Goal: Navigation & Orientation: Find specific page/section

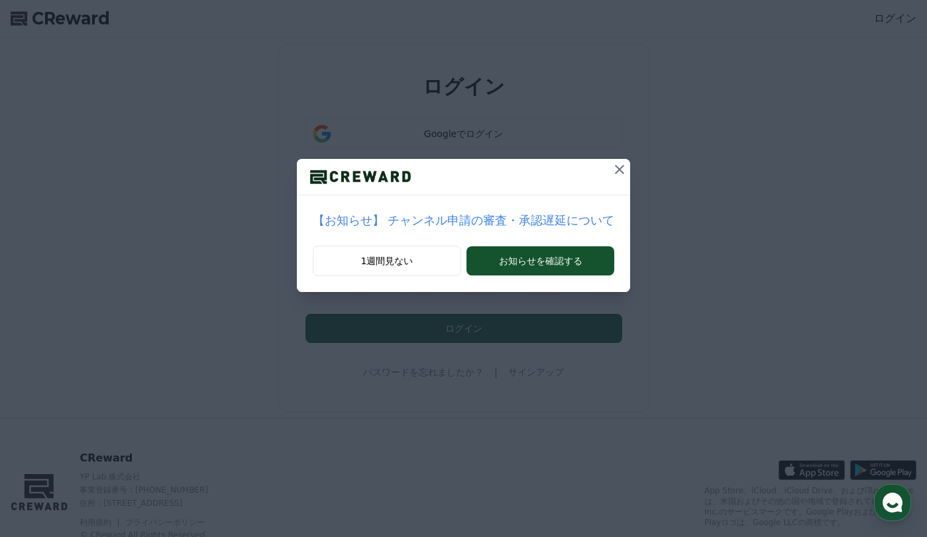
click at [612, 168] on icon at bounding box center [620, 170] width 16 height 16
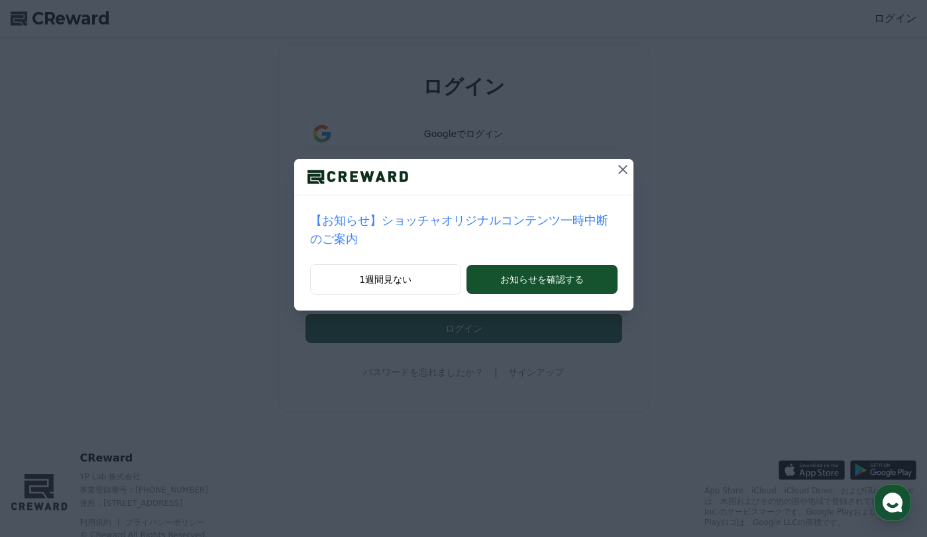
click at [615, 166] on icon at bounding box center [623, 170] width 16 height 16
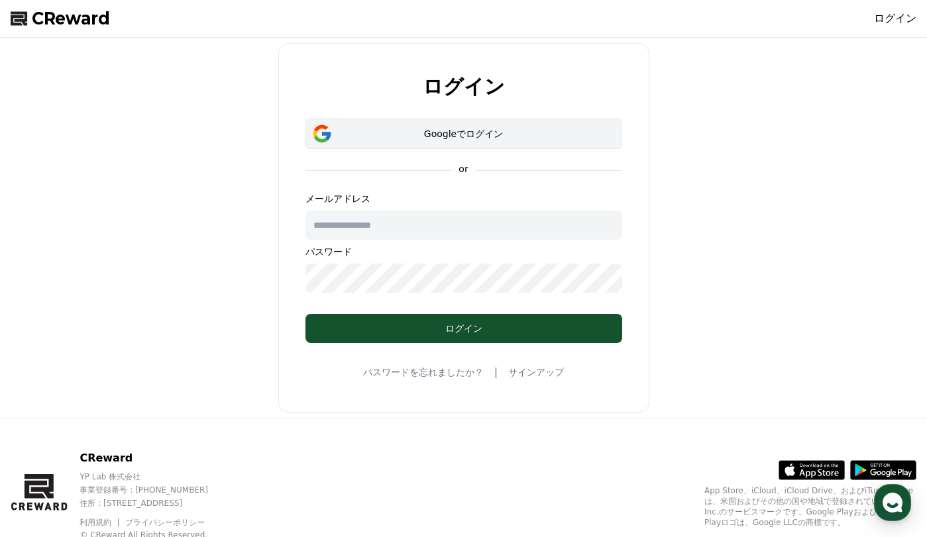
click at [462, 133] on div "Googleでログイン" at bounding box center [464, 133] width 278 height 13
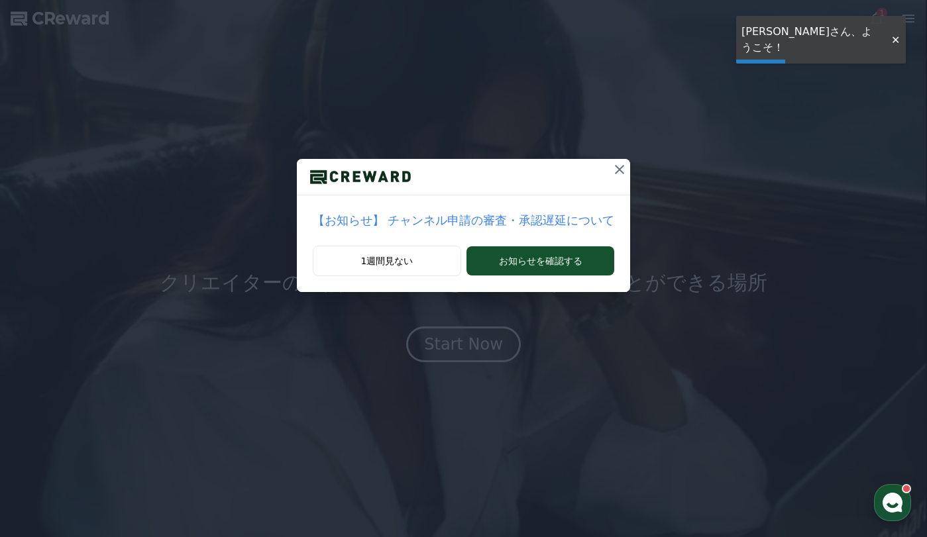
click at [612, 166] on icon at bounding box center [620, 170] width 16 height 16
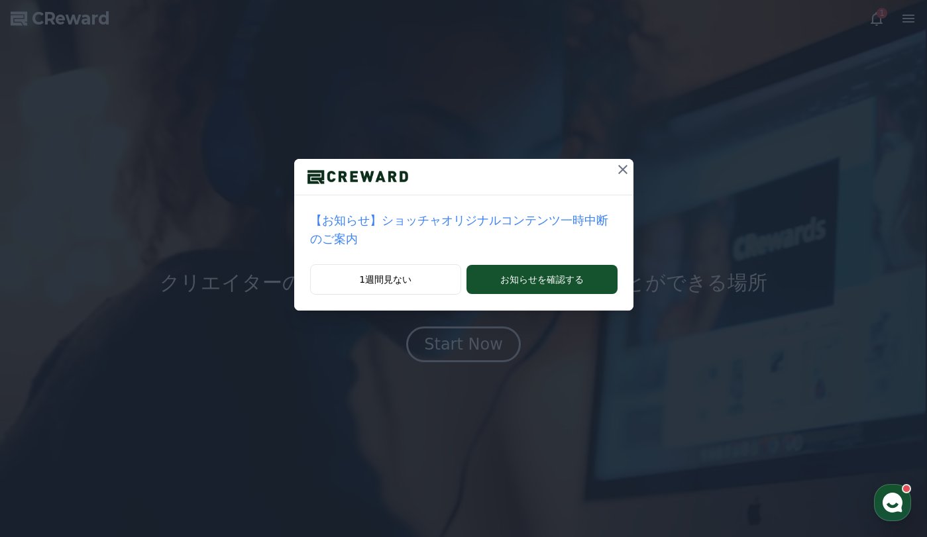
click at [615, 167] on icon at bounding box center [623, 170] width 16 height 16
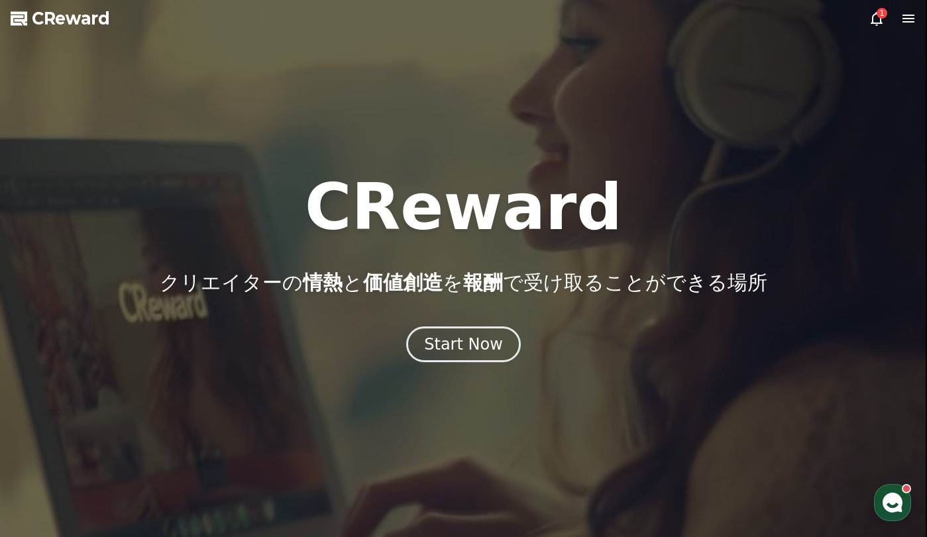
click at [908, 20] on icon at bounding box center [909, 19] width 16 height 16
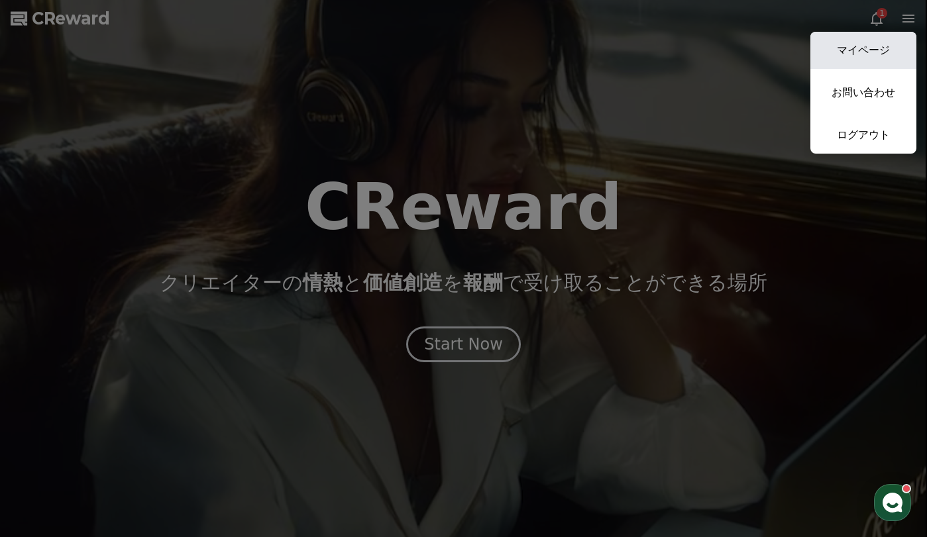
click at [872, 52] on link "マイページ" at bounding box center [863, 50] width 106 height 37
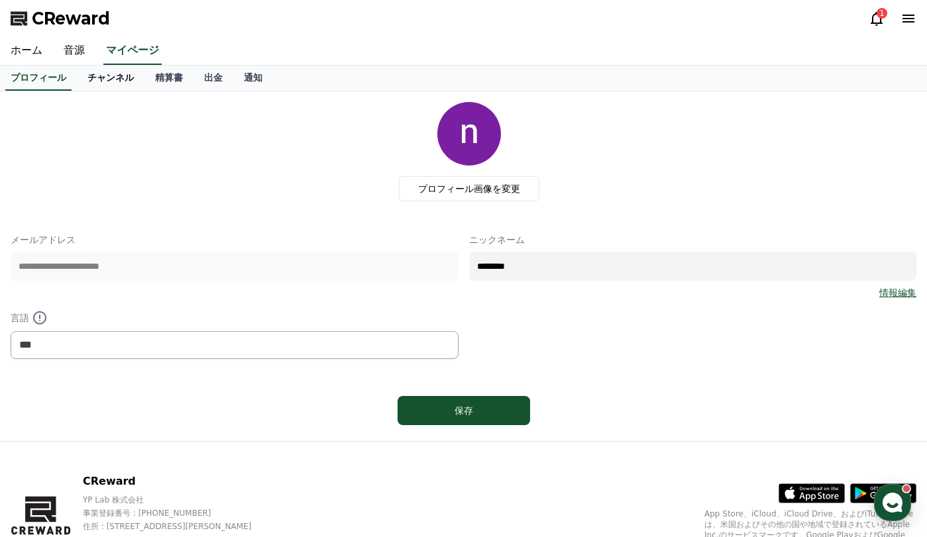
click at [96, 78] on link "チャンネル" at bounding box center [111, 78] width 68 height 25
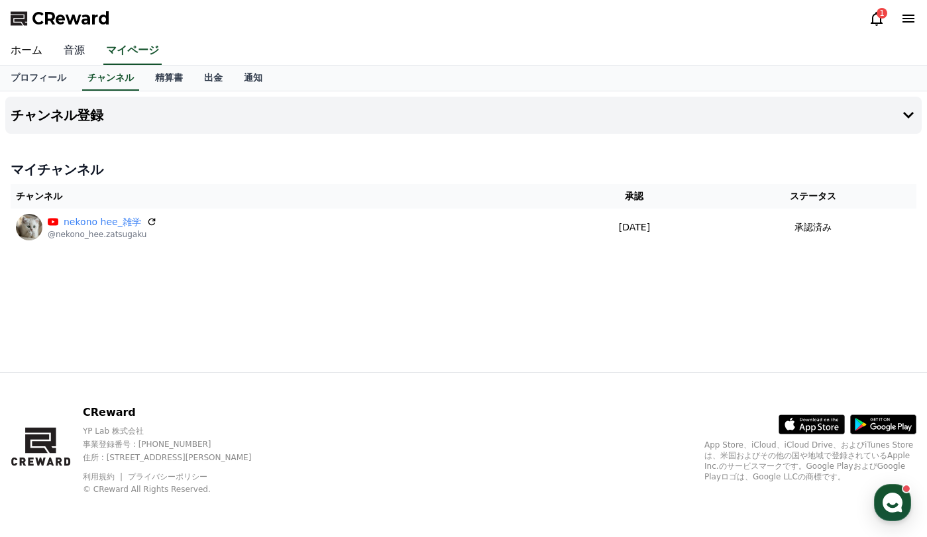
click at [68, 48] on link "音源" at bounding box center [74, 51] width 42 height 28
